Goal: Find specific page/section: Find specific page/section

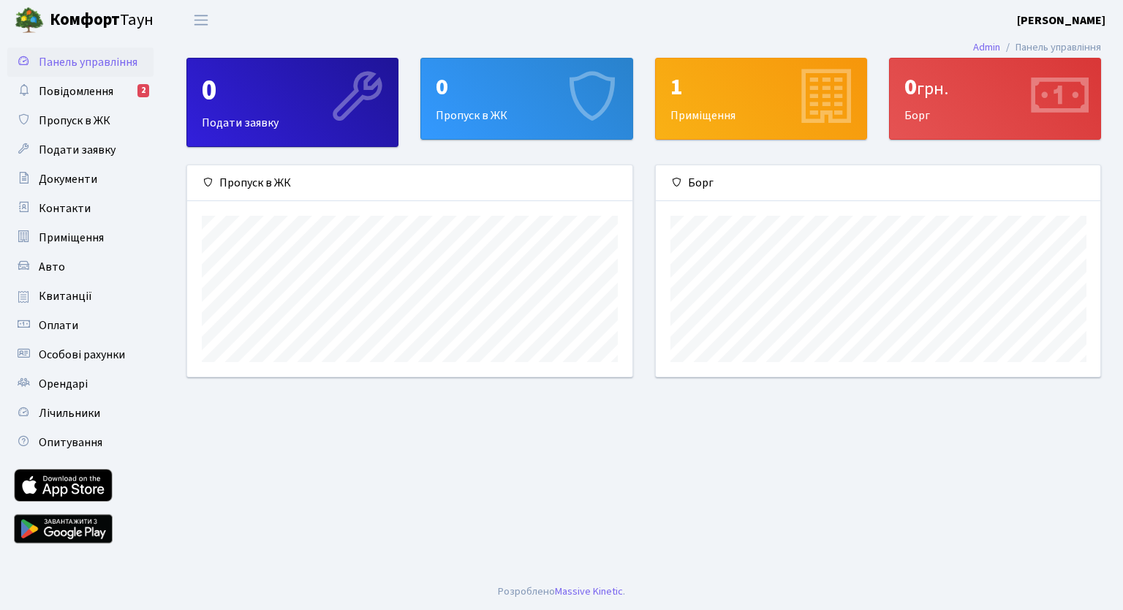
scroll to position [7123, 0]
click at [69, 207] on span "Контакти" at bounding box center [65, 208] width 52 height 16
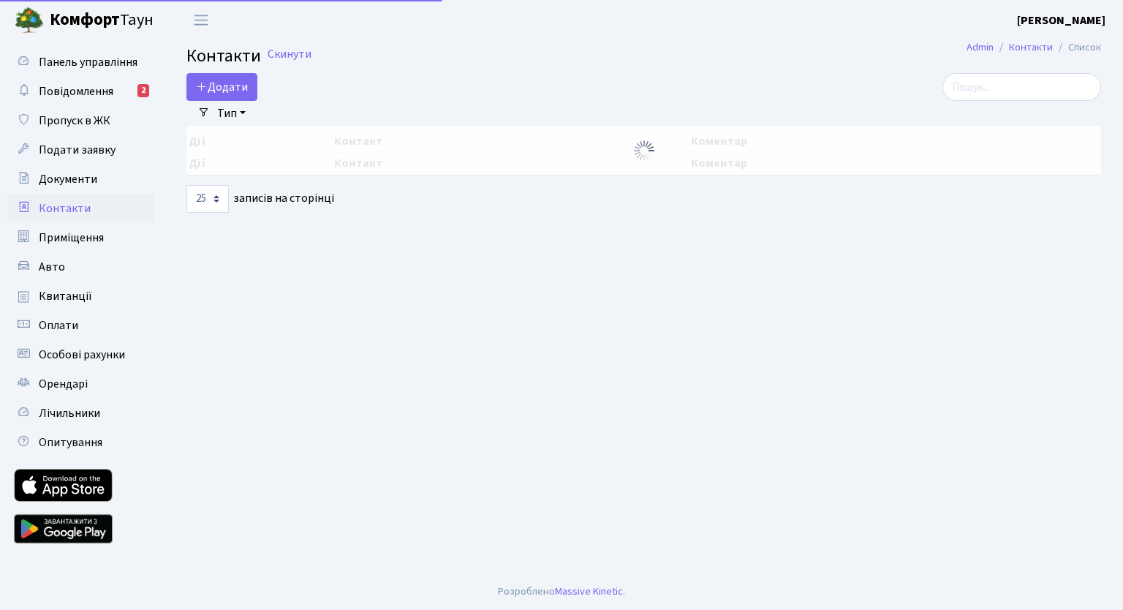
select select "25"
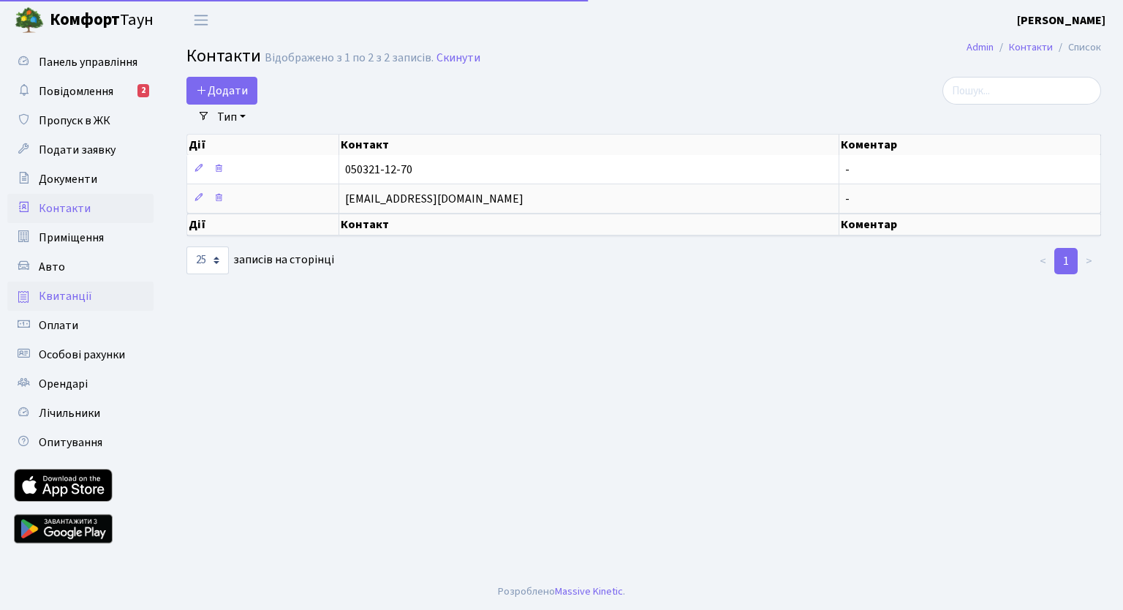
click at [72, 291] on span "Квитанції" at bounding box center [65, 296] width 53 height 16
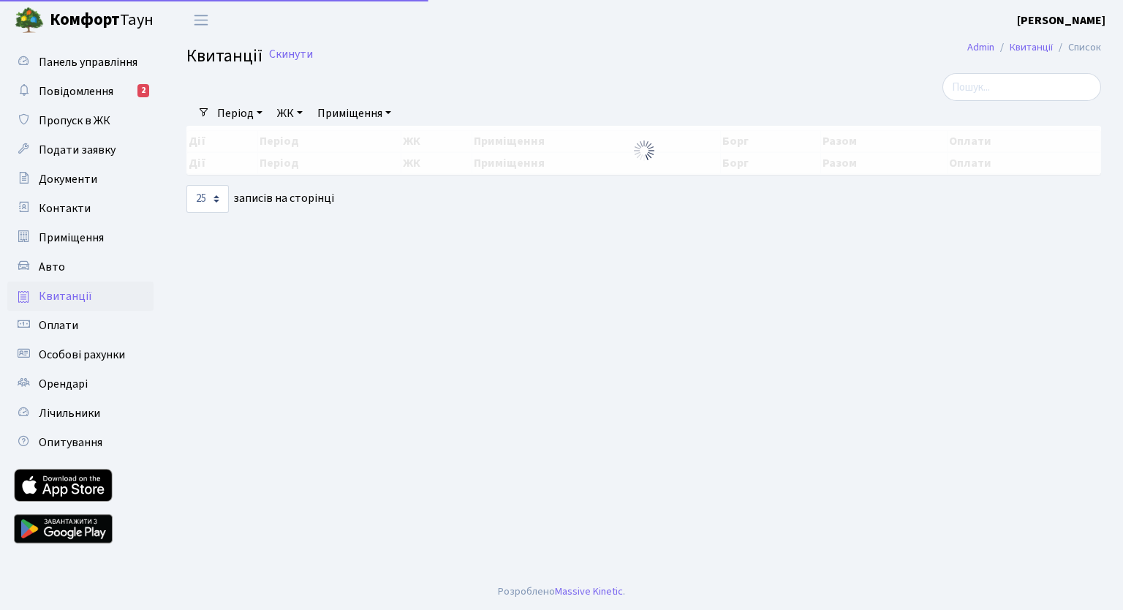
select select "25"
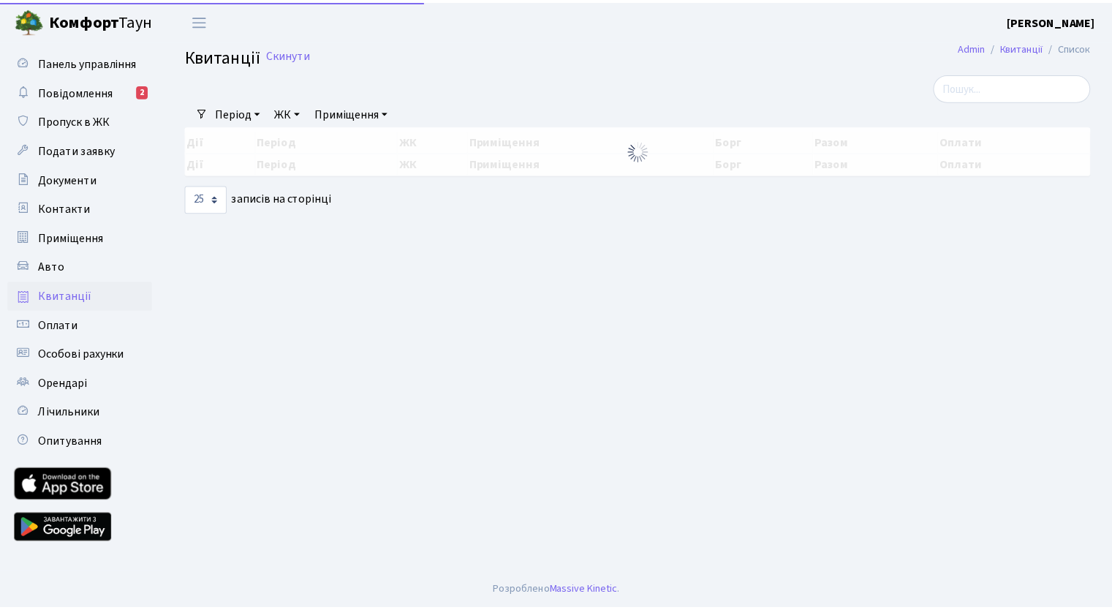
scroll to position [7123, 0]
